Goal: Task Accomplishment & Management: Use online tool/utility

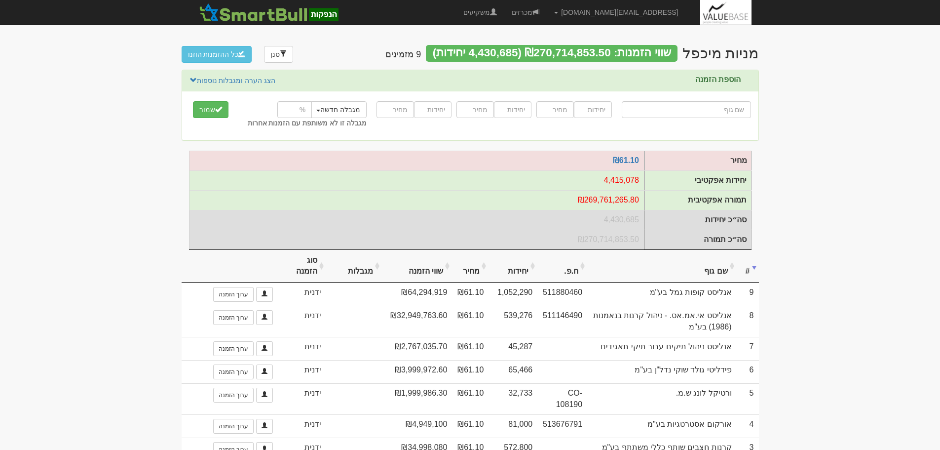
click at [552, 49] on div "שווי הזמנות: ₪270,714,853.50 (4,430,685 יחידות)" at bounding box center [552, 53] width 252 height 17
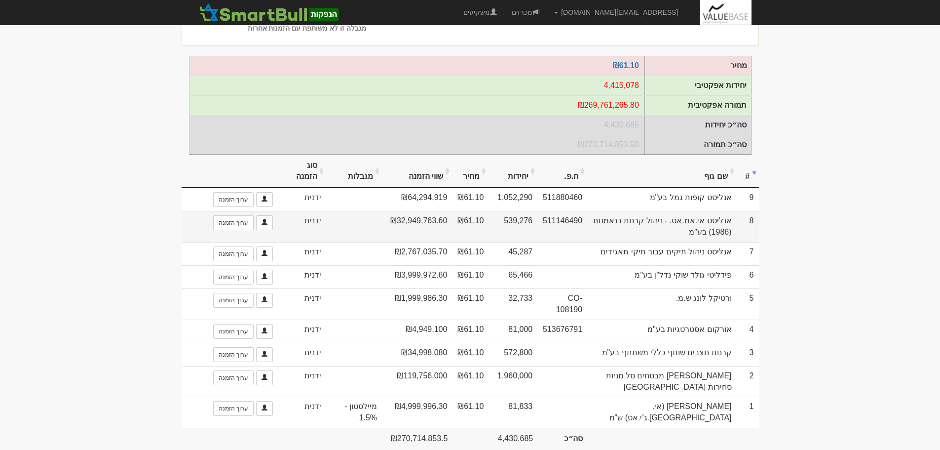
scroll to position [99, 0]
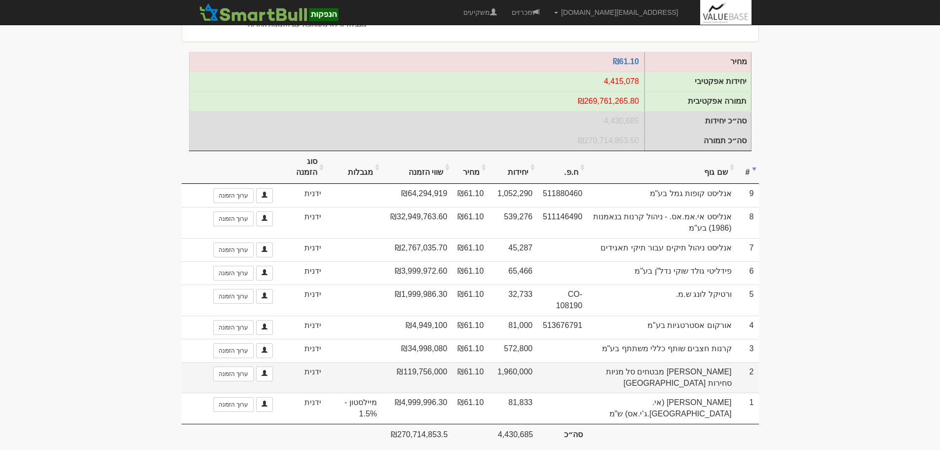
click at [425, 380] on td "₪119,756,000" at bounding box center [417, 377] width 70 height 31
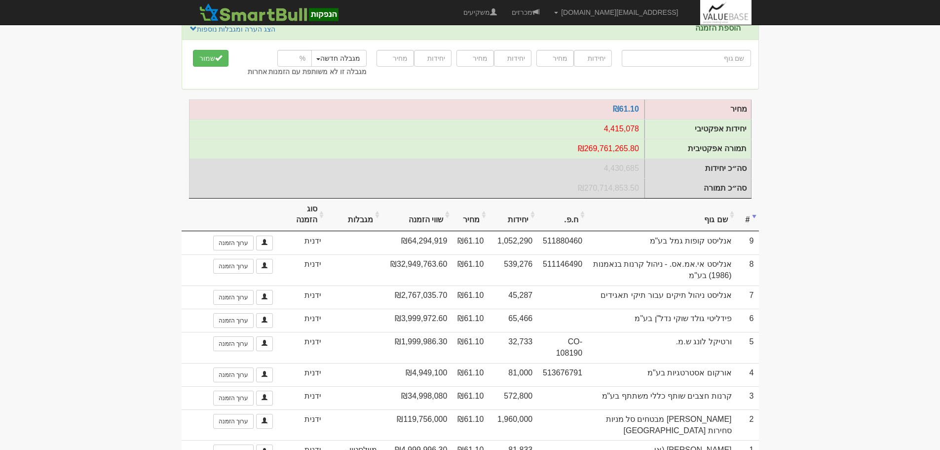
scroll to position [112, 0]
